Goal: Find contact information: Find contact information

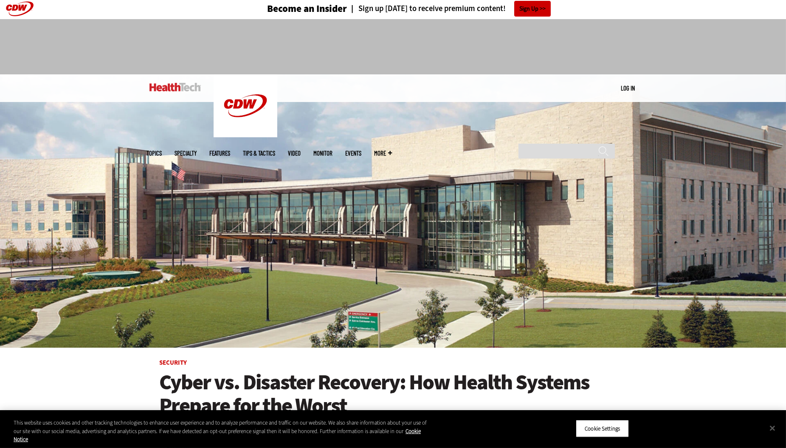
scroll to position [0, 0]
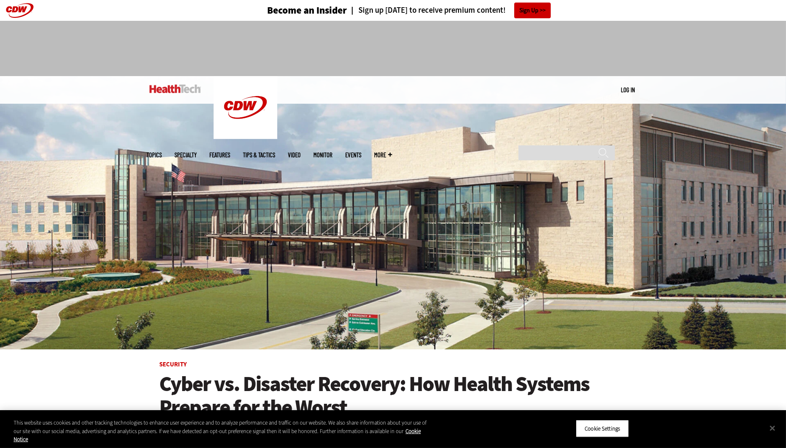
click at [362, 152] on link "Events" at bounding box center [354, 155] width 16 height 6
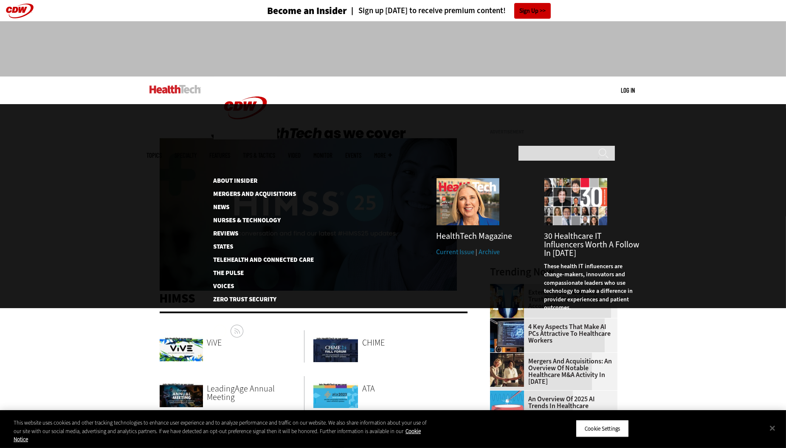
click at [393, 152] on span "More" at bounding box center [384, 155] width 18 height 6
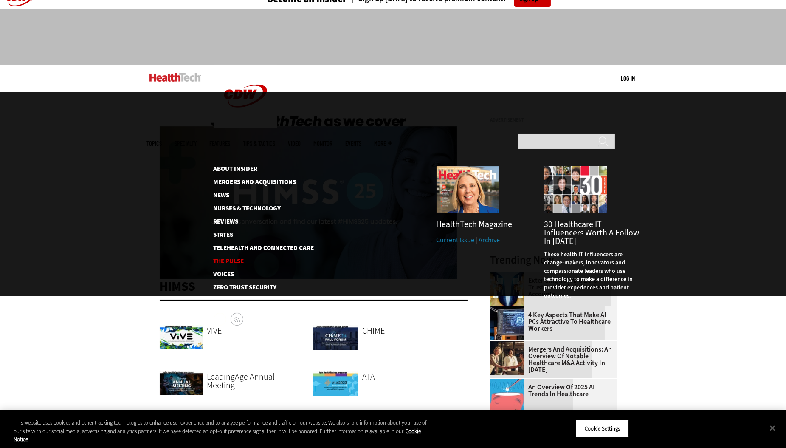
scroll to position [10, 0]
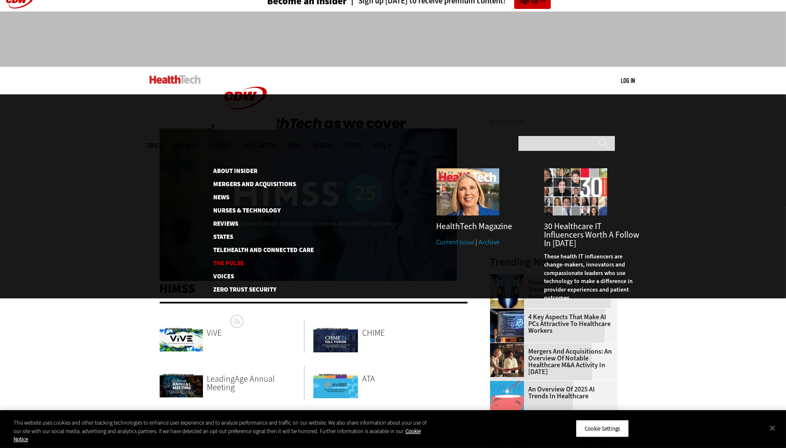
click at [229, 260] on link "The Pulse" at bounding box center [257, 263] width 87 height 6
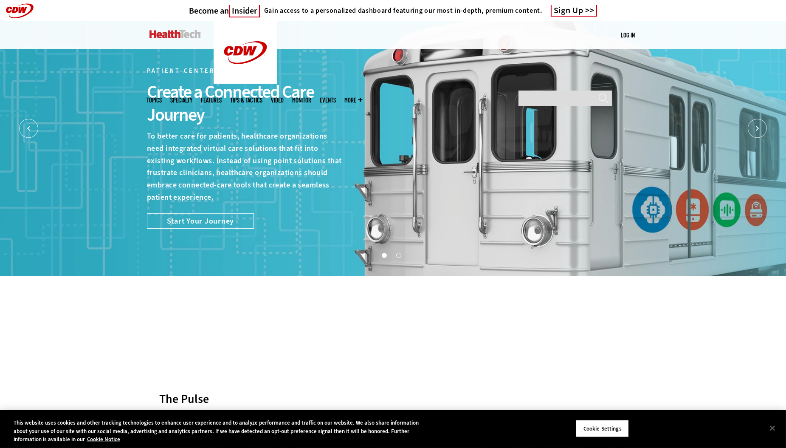
click at [363, 97] on span "More" at bounding box center [354, 100] width 18 height 6
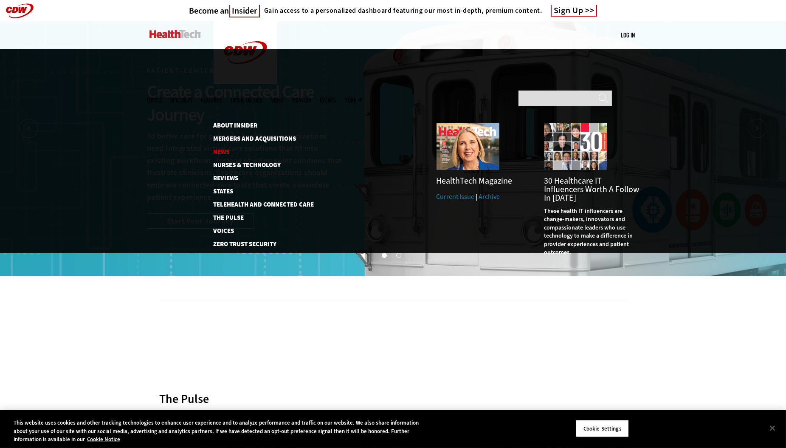
click at [225, 149] on link "News" at bounding box center [259, 152] width 91 height 6
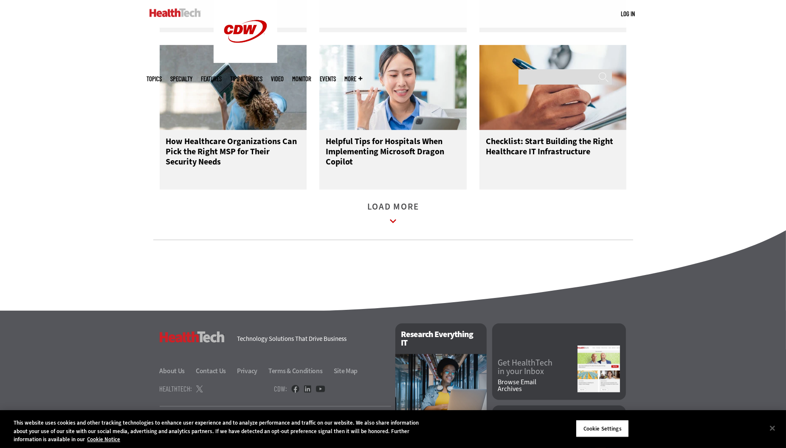
scroll to position [1129, 0]
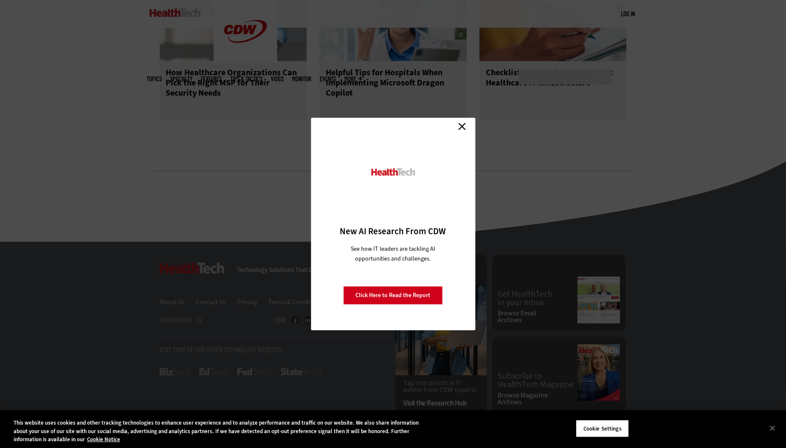
click at [462, 124] on link "Close" at bounding box center [462, 126] width 13 height 13
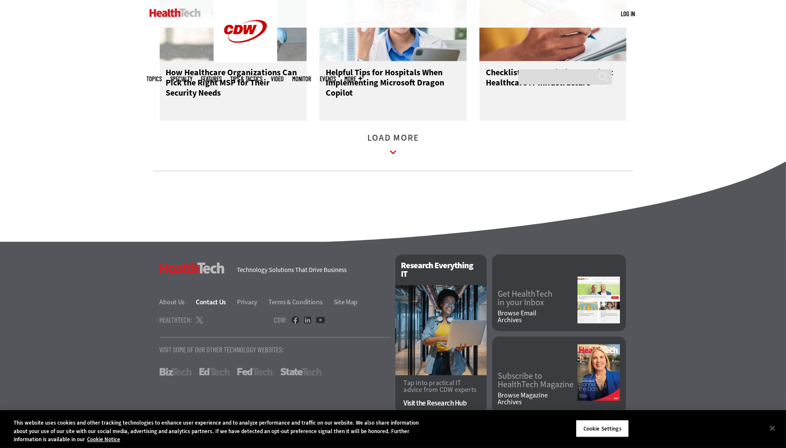
click at [207, 305] on link "Contact Us" at bounding box center [216, 301] width 40 height 9
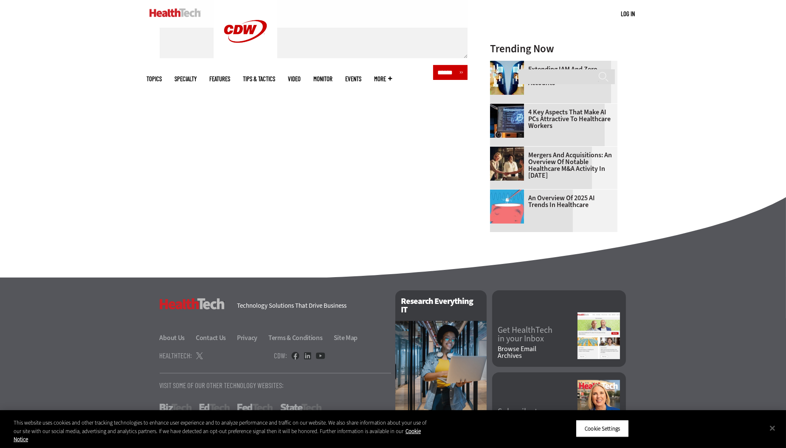
scroll to position [475, 0]
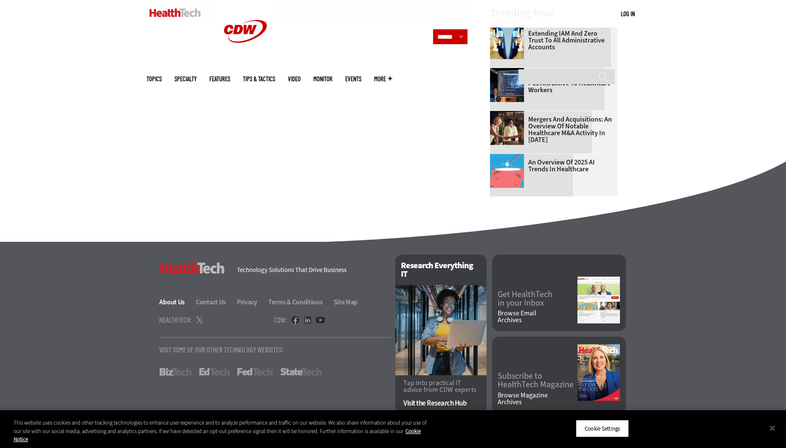
click at [169, 305] on link "About Us" at bounding box center [177, 301] width 35 height 9
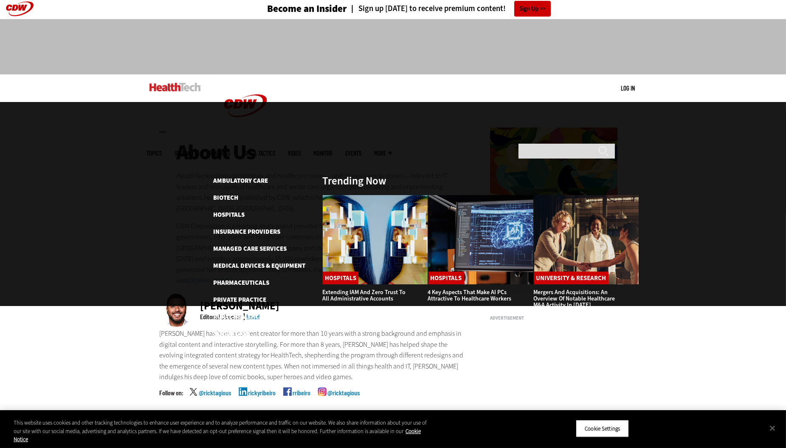
scroll to position [3, 0]
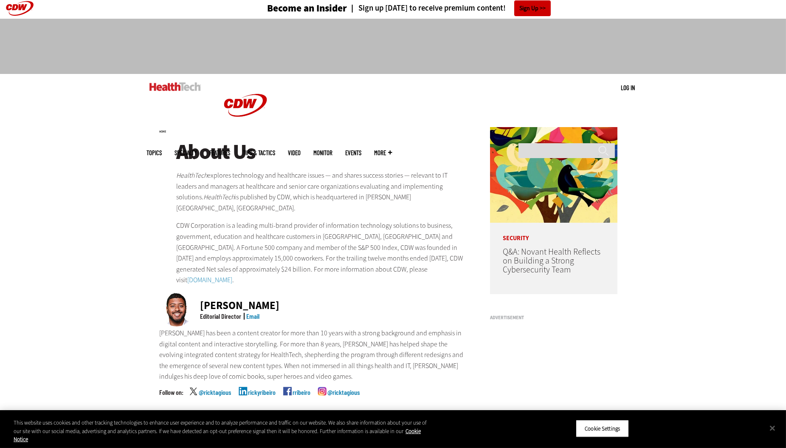
click at [393, 150] on span "More" at bounding box center [384, 153] width 18 height 6
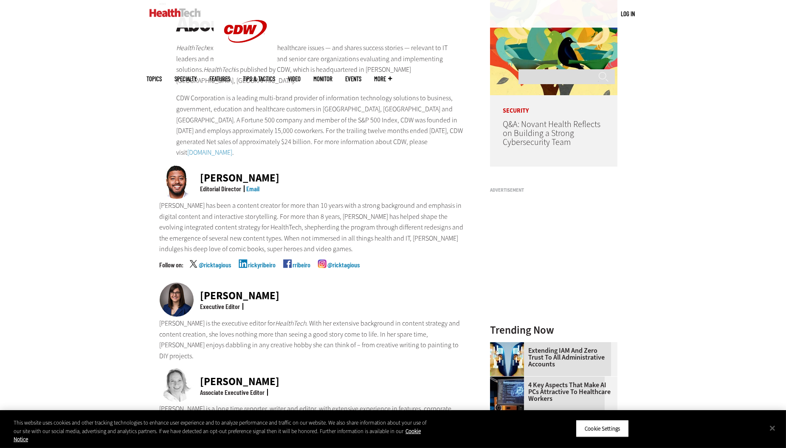
scroll to position [183, 0]
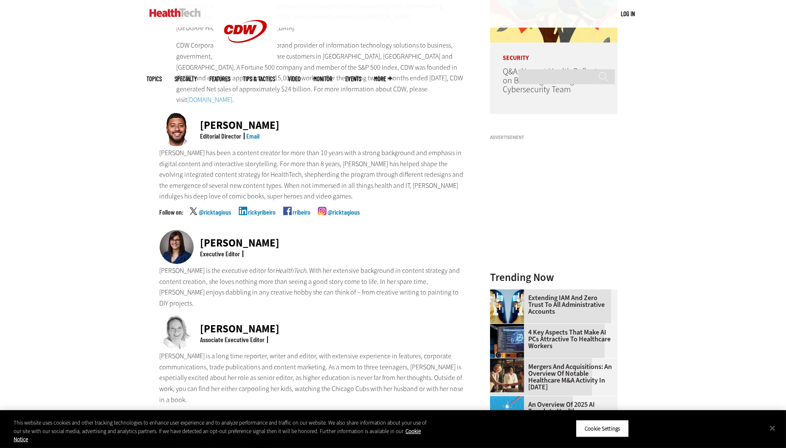
click at [252, 132] on link "Email" at bounding box center [253, 136] width 13 height 8
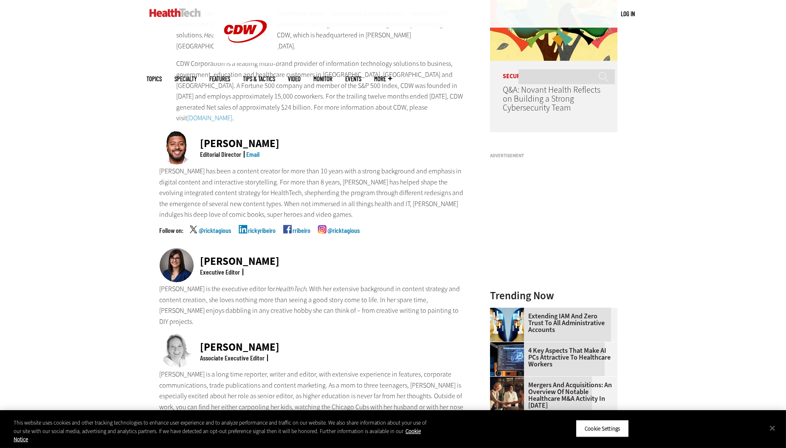
scroll to position [165, 0]
click at [266, 152] on div "[PERSON_NAME] Editorial Director Email" at bounding box center [314, 147] width 308 height 35
click at [254, 150] on link "Email" at bounding box center [253, 154] width 13 height 8
